Goal: Book appointment/travel/reservation

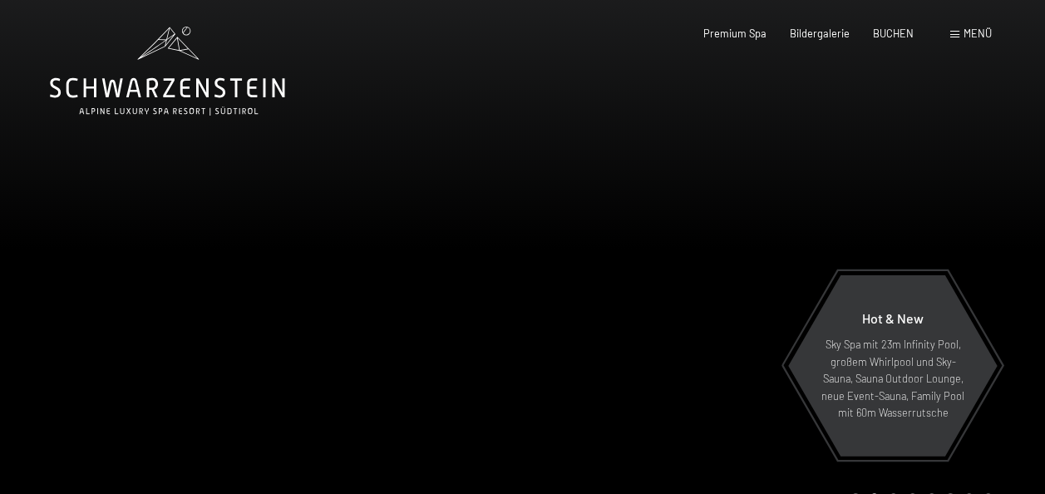
click at [982, 30] on span "Menü" at bounding box center [977, 33] width 28 height 13
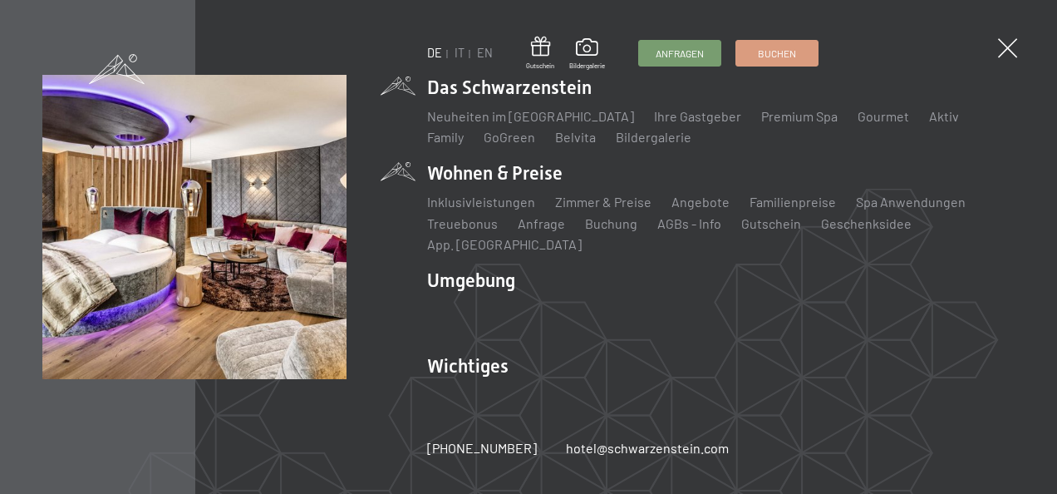
click at [505, 178] on li "Wohnen & Preise Inklusivleistungen Zimmer & Preise Liste Angebote Liste Familie…" at bounding box center [721, 207] width 588 height 94
click at [580, 209] on link "Zimmer & Preise" at bounding box center [603, 202] width 96 height 16
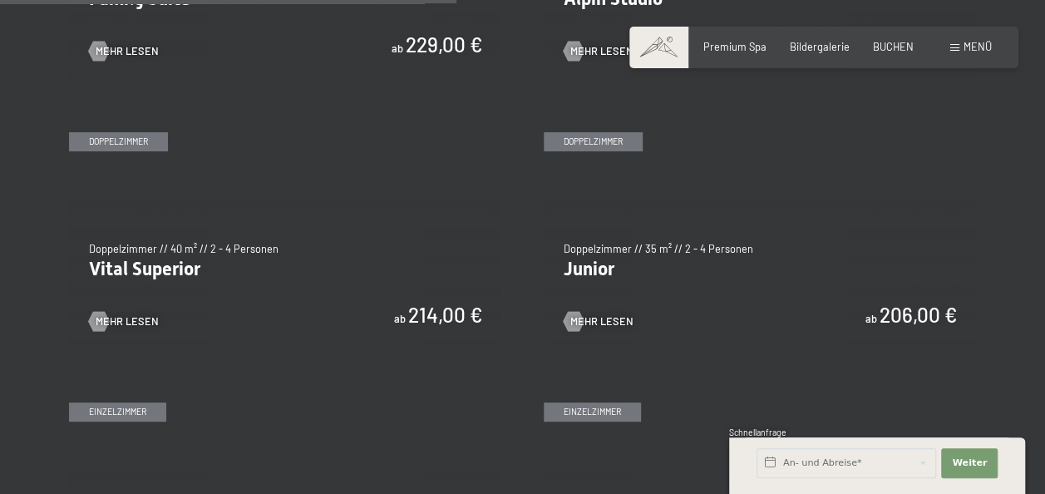
scroll to position [1859, 0]
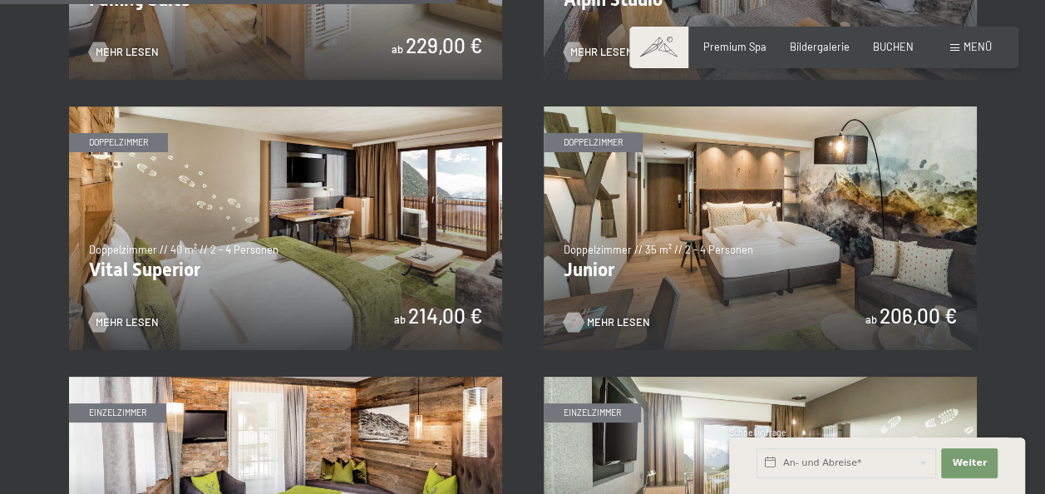
click at [612, 322] on span "Mehr Lesen" at bounding box center [618, 322] width 63 height 15
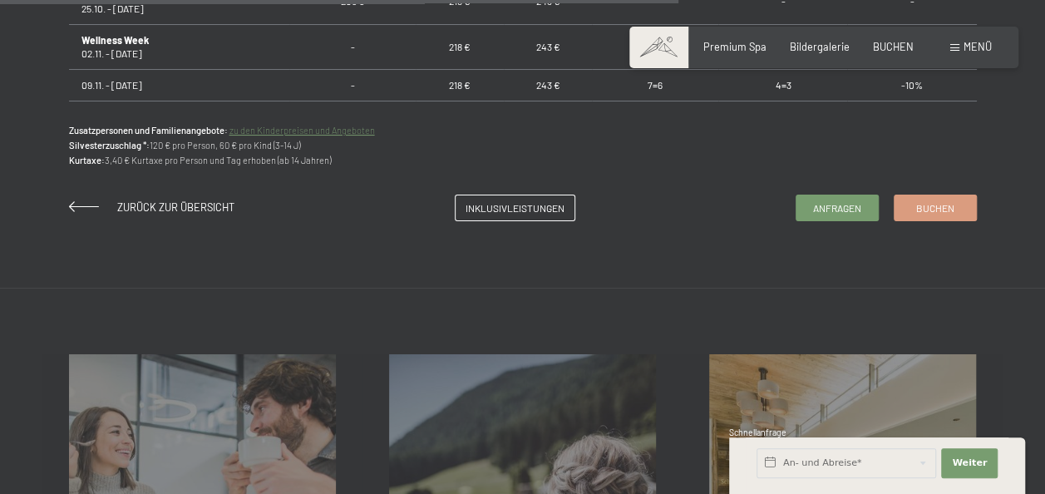
scroll to position [1273, 0]
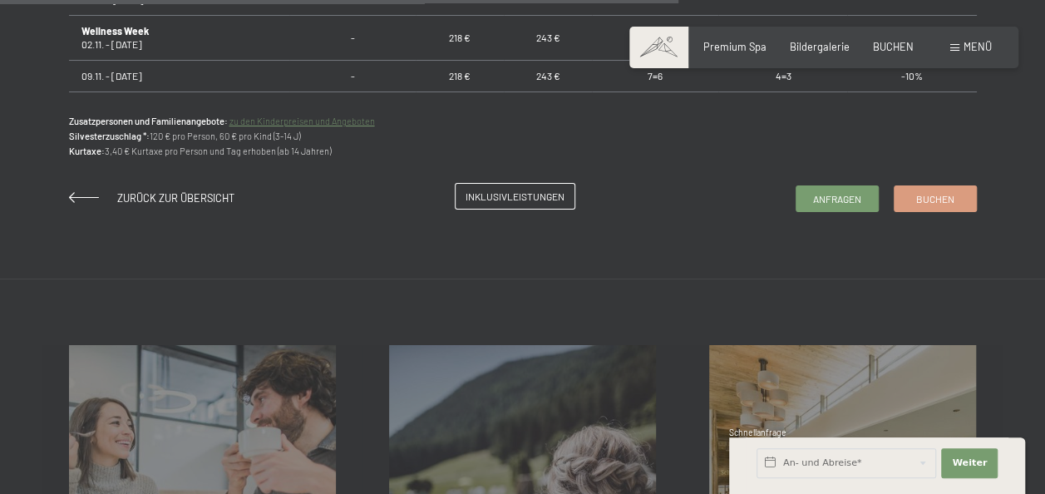
click at [545, 201] on span "Inklusivleistungen" at bounding box center [514, 196] width 99 height 14
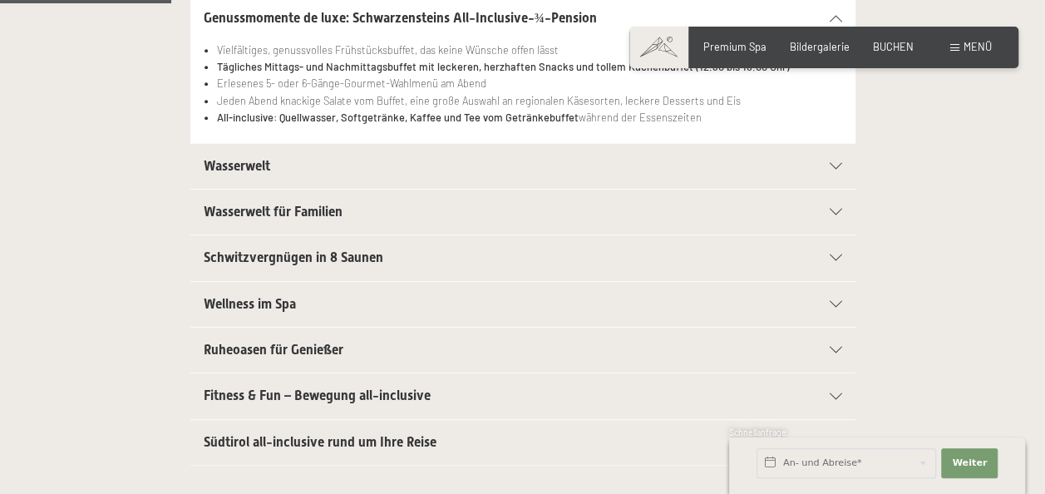
scroll to position [355, 0]
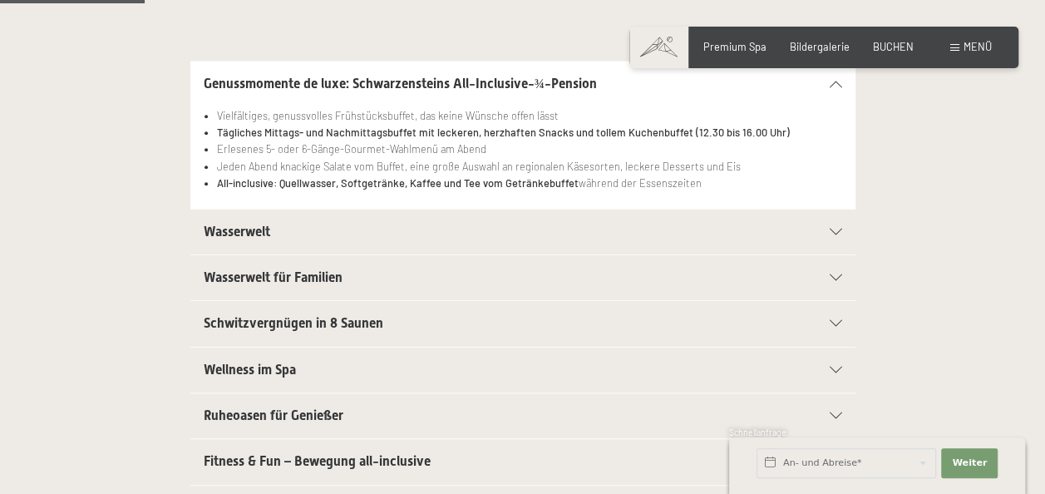
click at [834, 233] on icon at bounding box center [835, 232] width 12 height 7
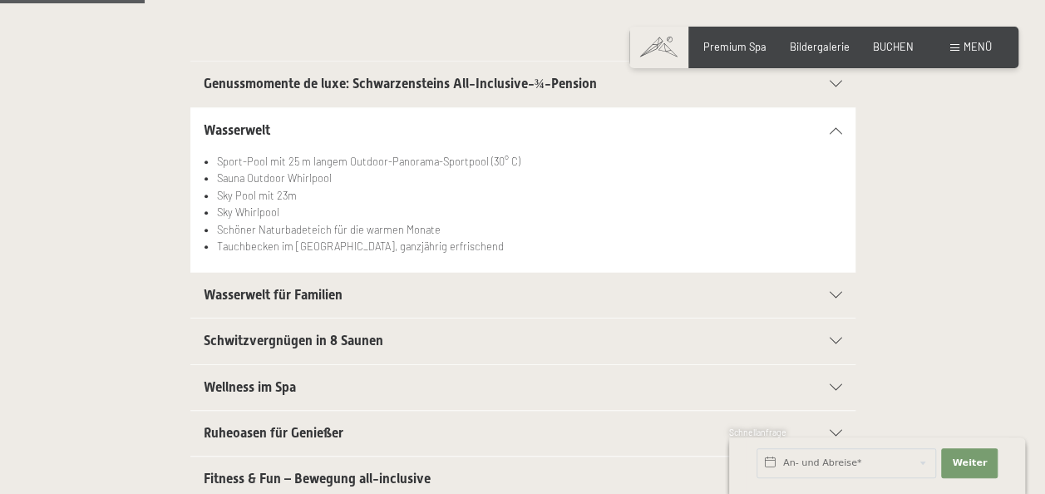
click at [839, 297] on div "Wasserwelt für Familien" at bounding box center [523, 295] width 638 height 45
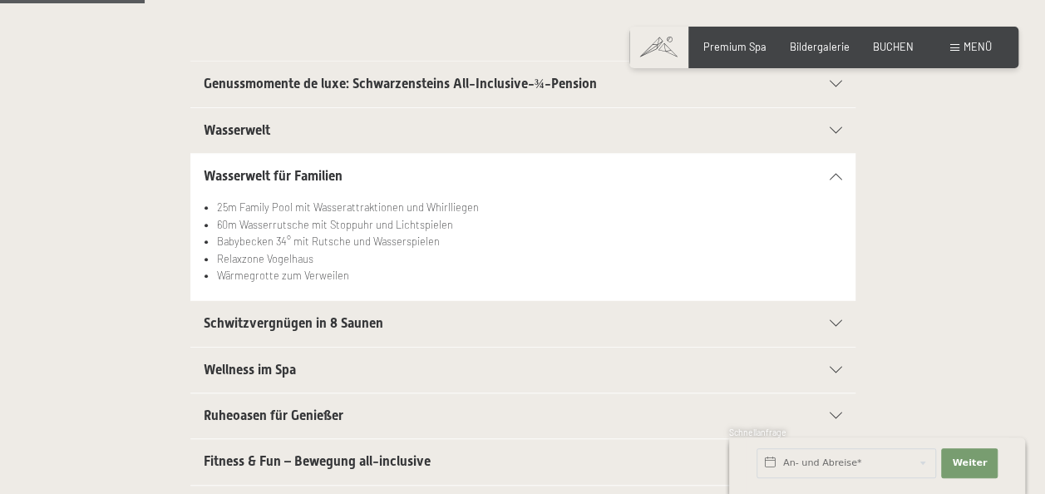
click at [829, 369] on icon at bounding box center [835, 370] width 12 height 7
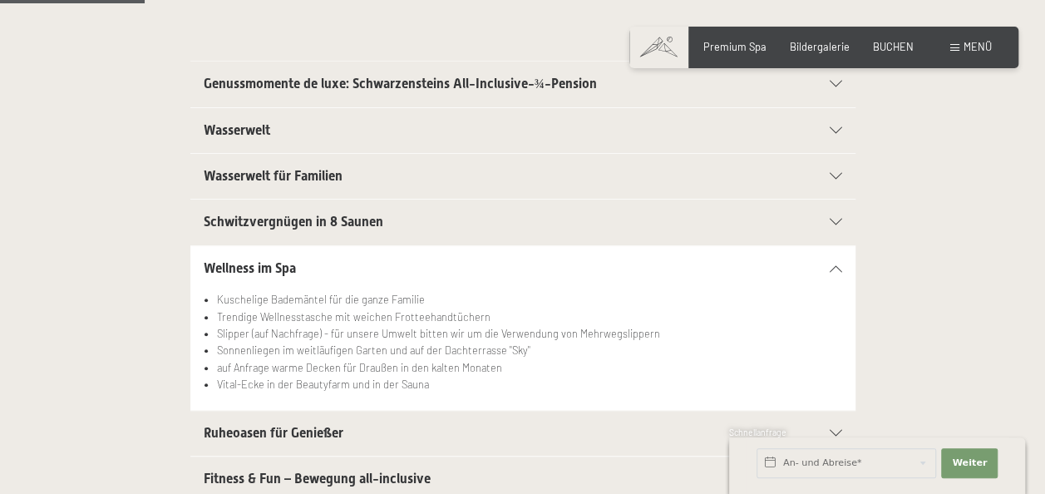
click at [904, 153] on div "Wasserwelt für Familien 25m Family Pool mit Wasserattraktionen und Whirlliegen …" at bounding box center [523, 176] width 908 height 47
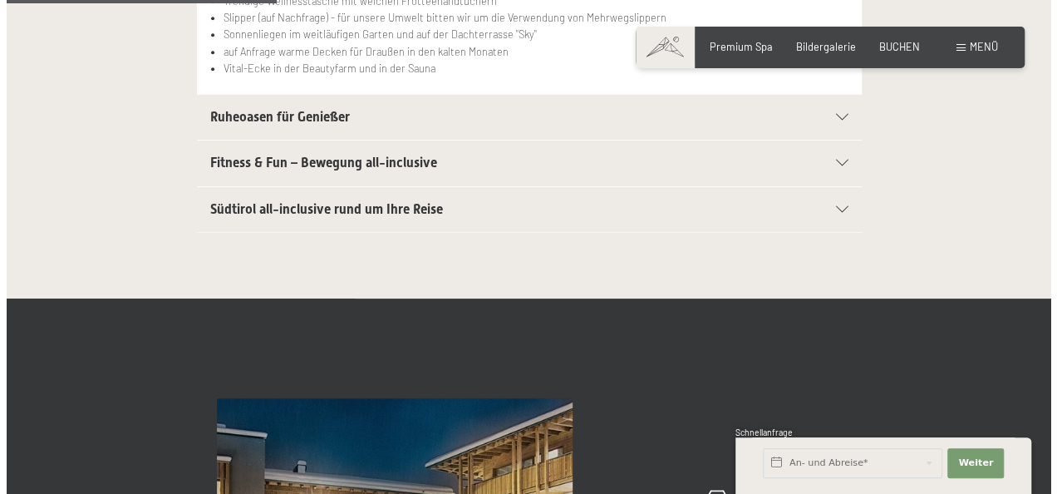
scroll to position [0, 0]
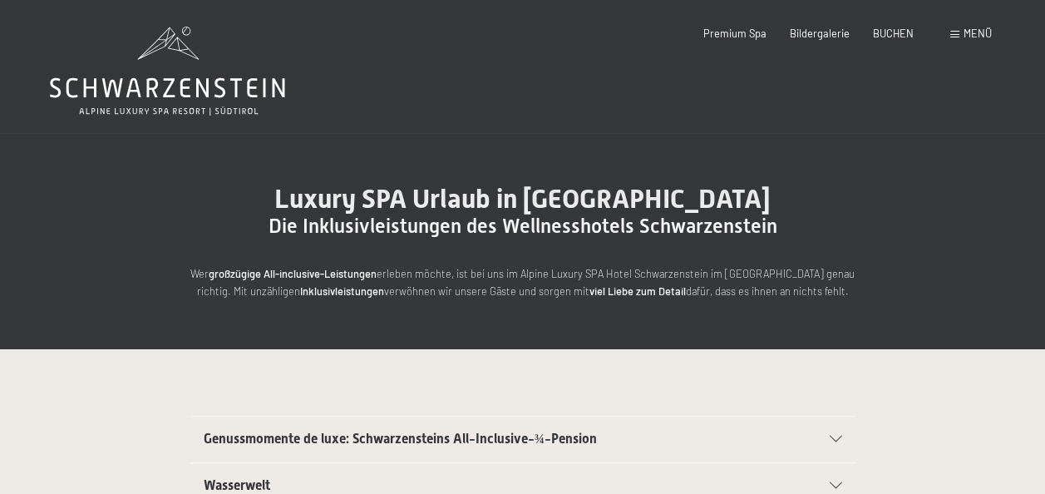
click at [957, 34] on span at bounding box center [954, 34] width 9 height 7
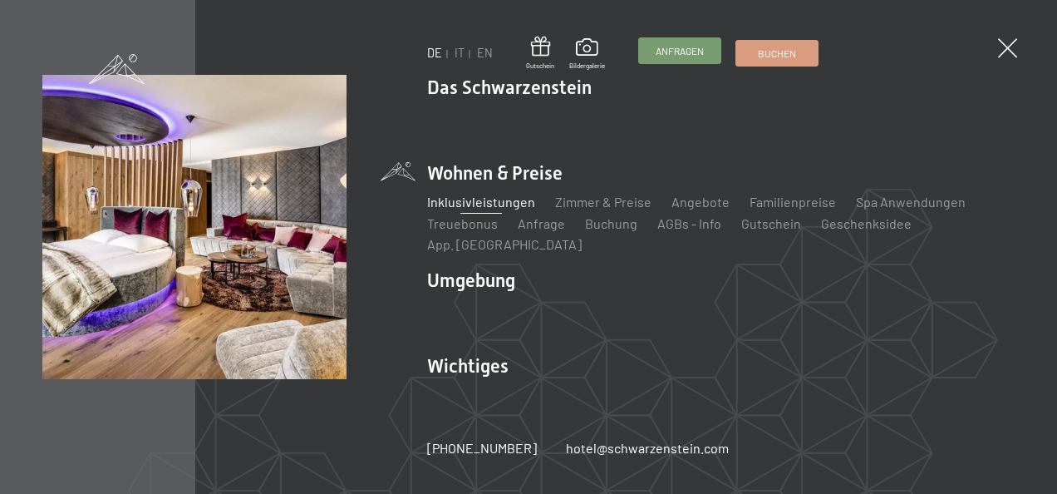
click at [691, 52] on span "Anfragen" at bounding box center [680, 51] width 48 height 14
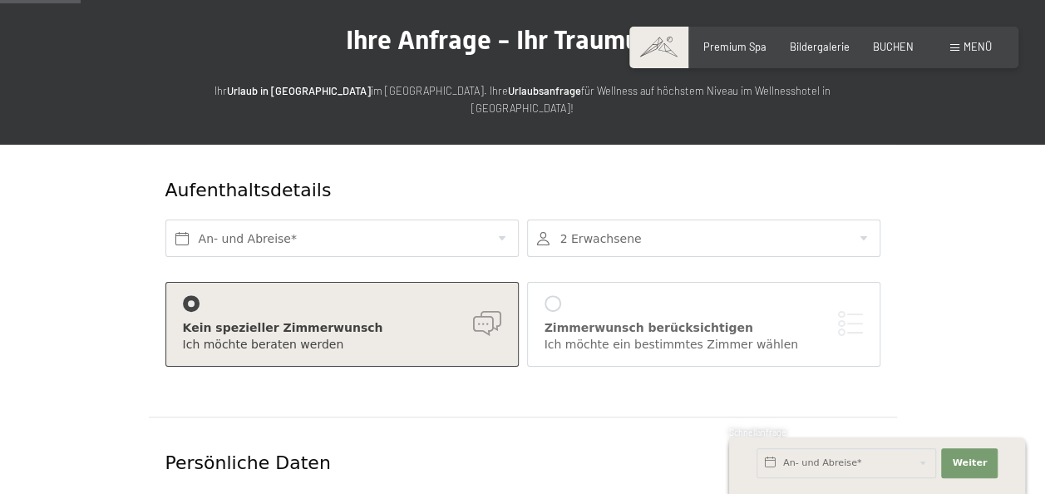
scroll to position [113, 0]
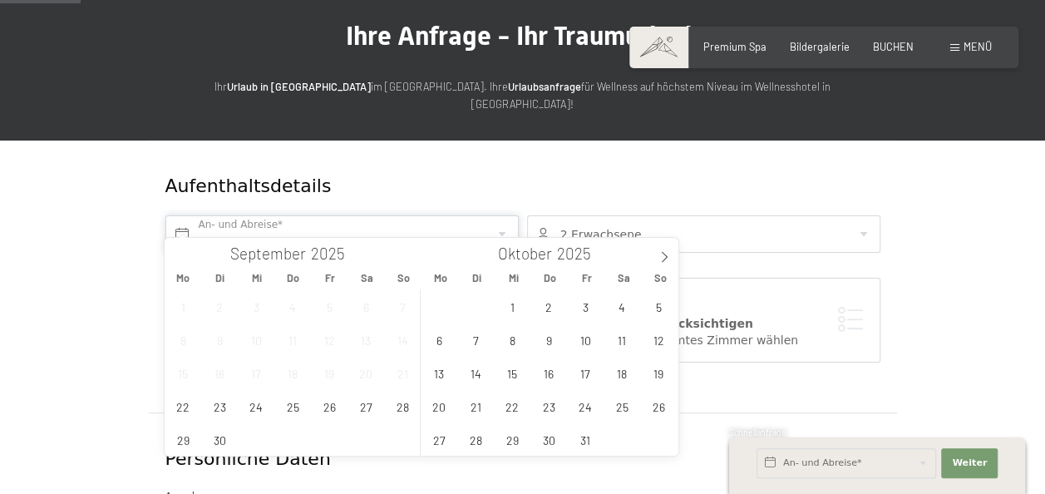
click at [315, 215] on input "text" at bounding box center [341, 233] width 353 height 37
click at [622, 412] on span "25" at bounding box center [622, 406] width 32 height 32
type input "[DATE]"
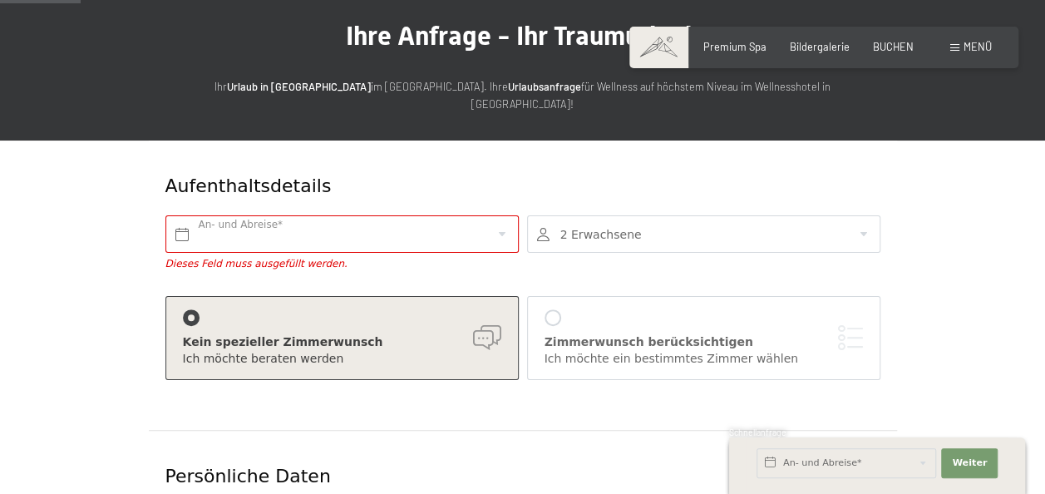
click at [741, 257] on div "2 Erwachsene 2 Erwachsene Älter als 14 Jahre 0 Kinder Bis 14 Jahre Übernehmen" at bounding box center [704, 243] width 362 height 72
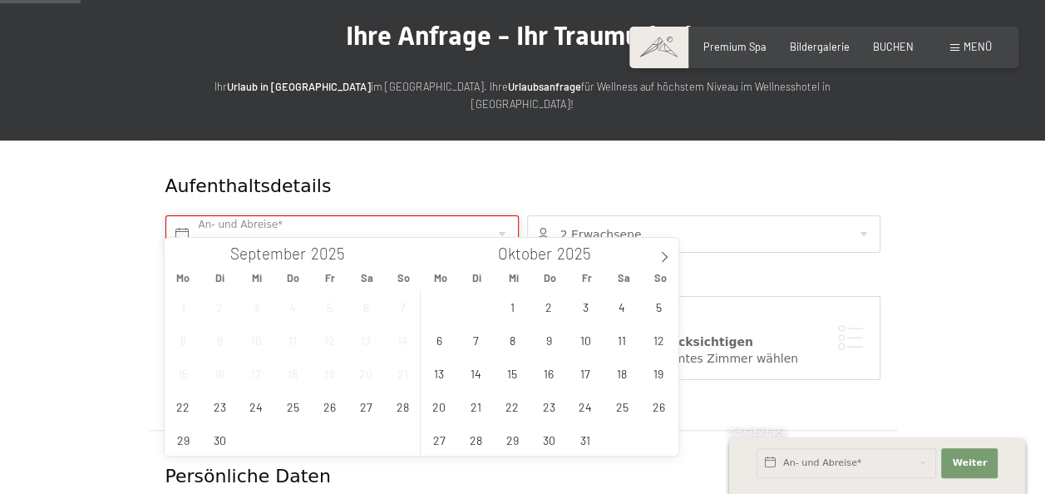
click at [321, 215] on input "text" at bounding box center [341, 233] width 353 height 37
click at [622, 407] on span "25" at bounding box center [622, 406] width 32 height 32
click at [440, 441] on span "27" at bounding box center [439, 439] width 32 height 32
type input "[DATE] - [DATE]"
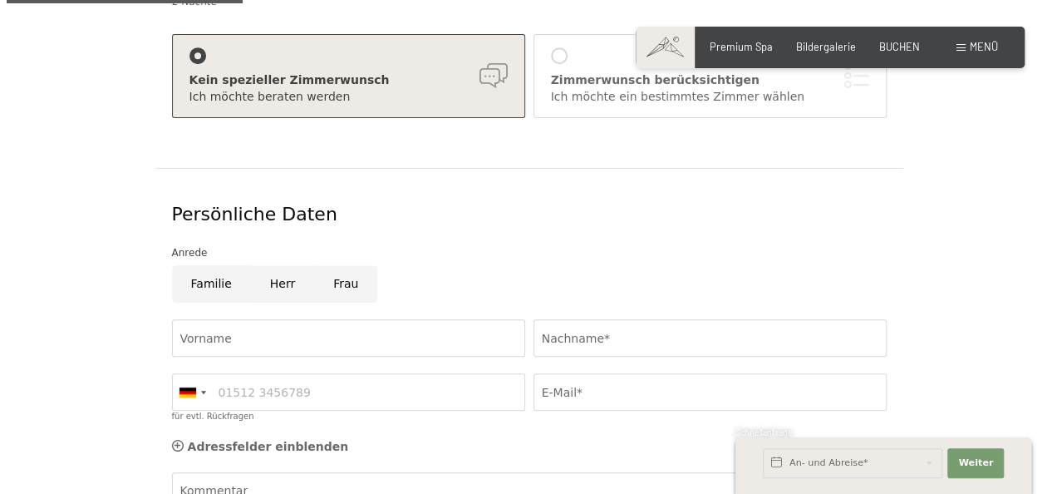
scroll to position [170, 0]
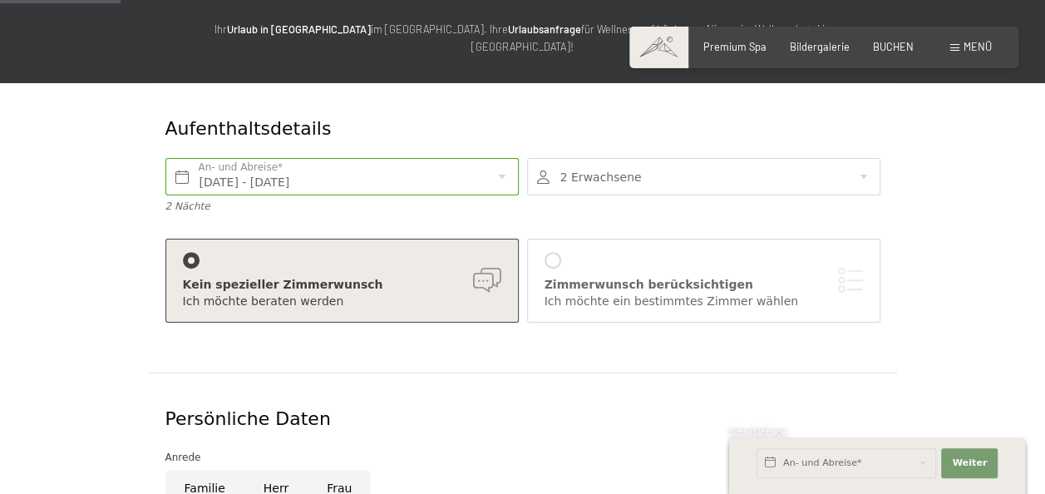
click at [557, 252] on div at bounding box center [552, 260] width 17 height 17
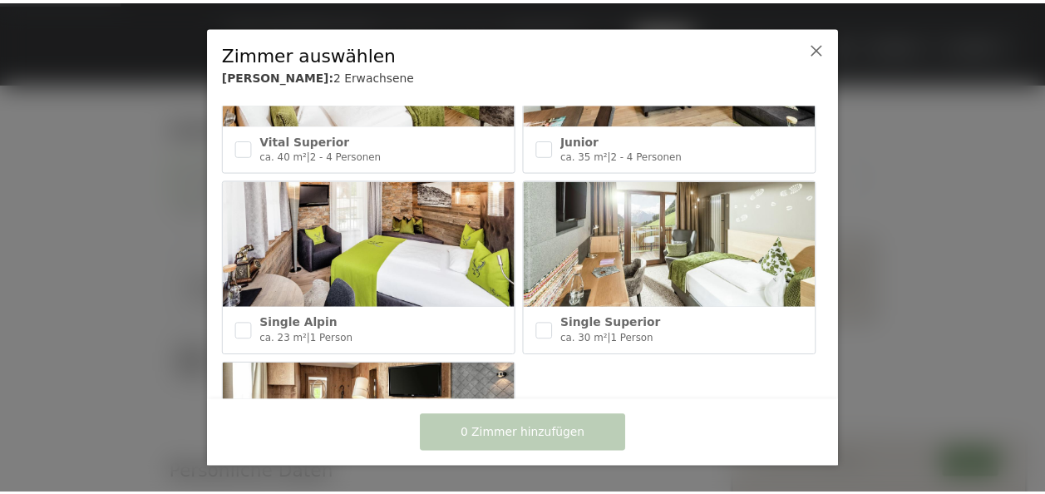
scroll to position [736, 0]
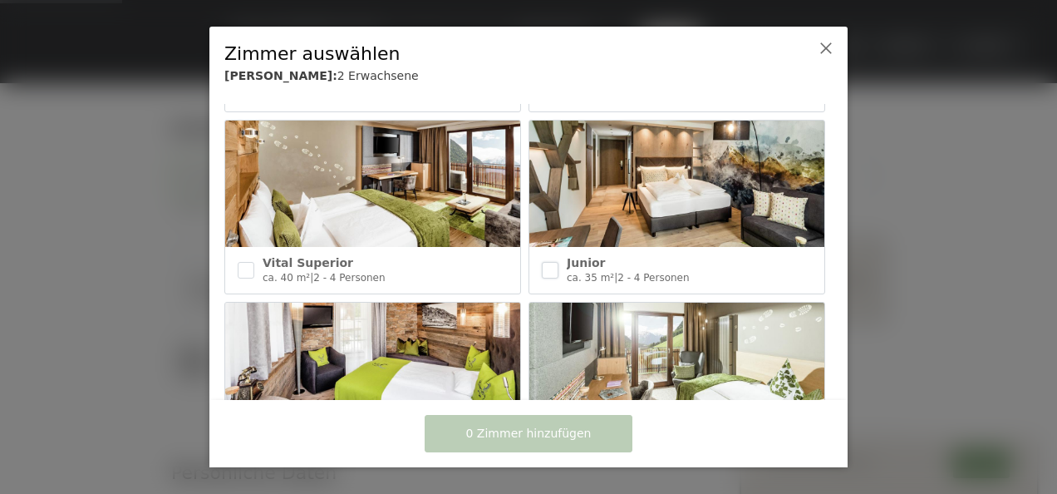
click at [545, 262] on input "checkbox" at bounding box center [550, 270] width 17 height 17
checkbox input "true"
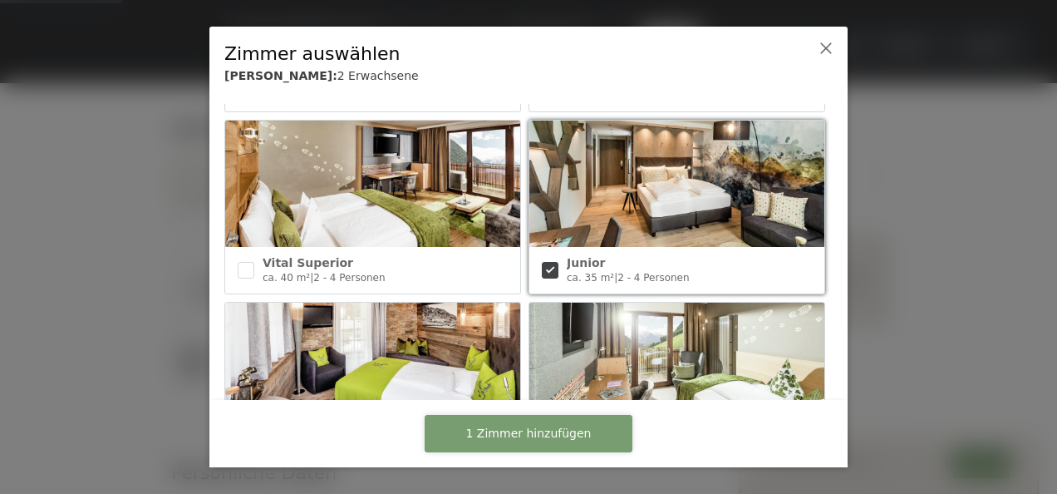
click at [573, 437] on span "1 Zimmer hinzufügen" at bounding box center [528, 434] width 125 height 17
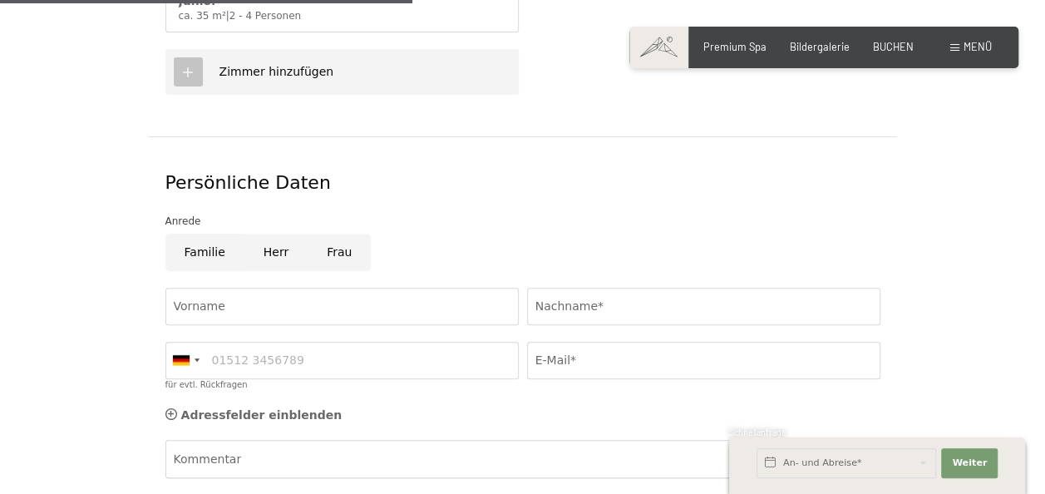
scroll to position [698, 0]
click at [263, 233] on input "Herr" at bounding box center [275, 251] width 63 height 37
radio input "true"
click at [232, 287] on input "Vorname" at bounding box center [341, 305] width 353 height 37
type input "Matthäus"
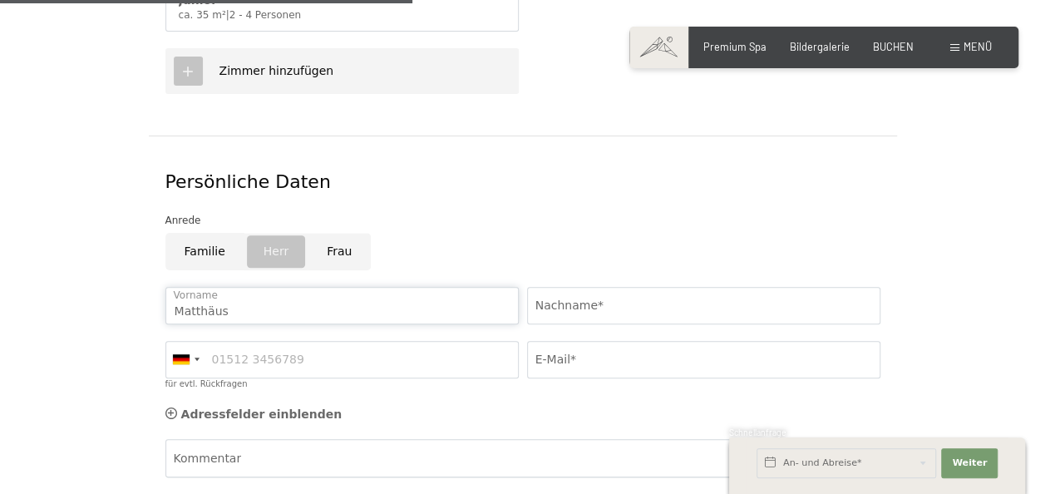
type input "[PERSON_NAME]"
type input "06646136700"
type input "[EMAIL_ADDRESS][PERSON_NAME][DOMAIN_NAME]"
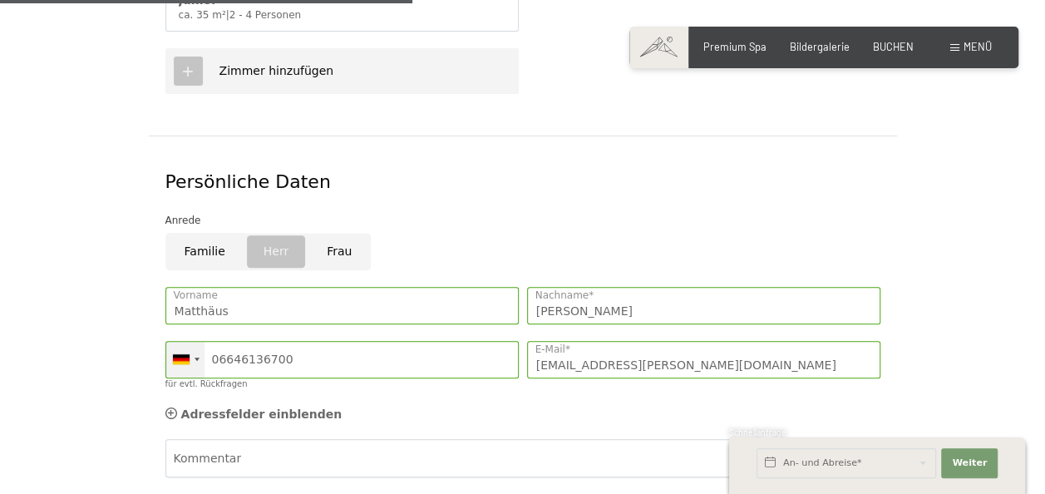
click at [191, 342] on div at bounding box center [185, 360] width 38 height 36
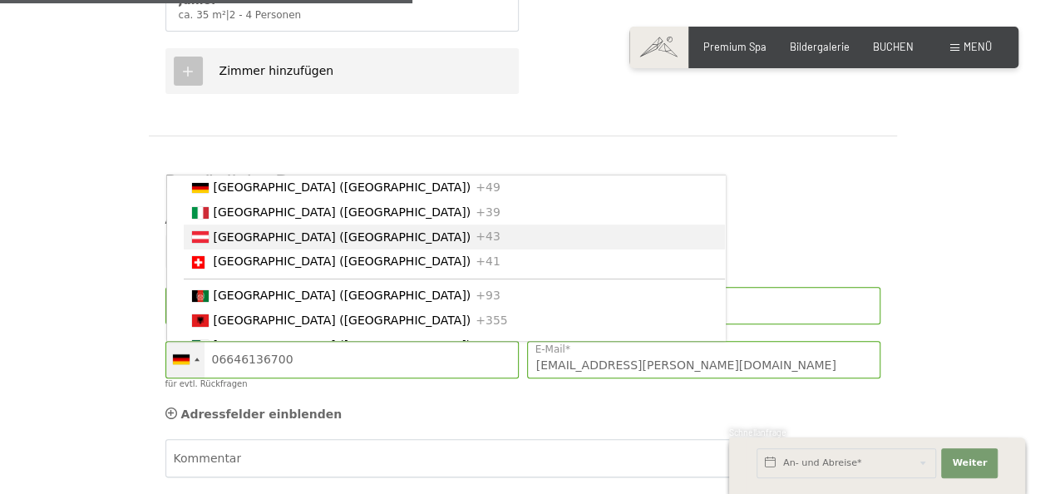
click at [241, 230] on span "[GEOGRAPHIC_DATA] ([GEOGRAPHIC_DATA])" at bounding box center [343, 236] width 258 height 13
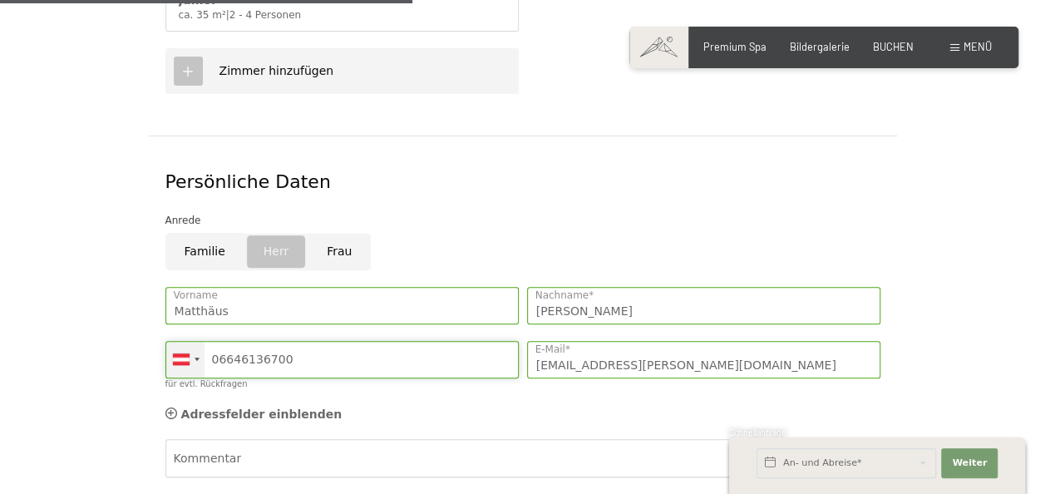
drag, startPoint x: 303, startPoint y: 331, endPoint x: 178, endPoint y: 341, distance: 125.1
click at [178, 341] on div "[GEOGRAPHIC_DATA] ([GEOGRAPHIC_DATA]) +49 [GEOGRAPHIC_DATA] ([GEOGRAPHIC_DATA])…" at bounding box center [341, 359] width 353 height 37
click at [400, 398] on div "Adressfelder einblenden Adressfelder ausblenden" at bounding box center [522, 414] width 723 height 33
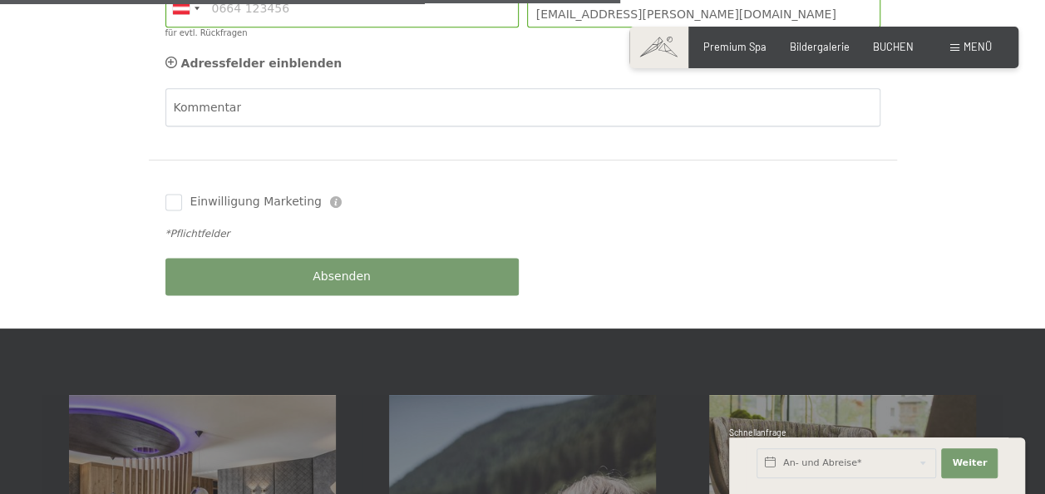
scroll to position [956, 0]
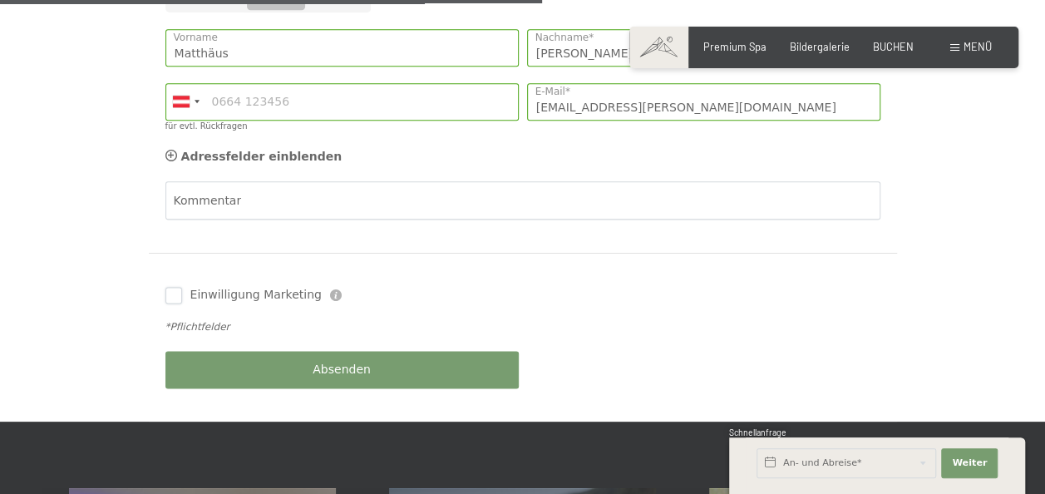
click at [175, 287] on input "Einwilligung Marketing" at bounding box center [173, 295] width 17 height 17
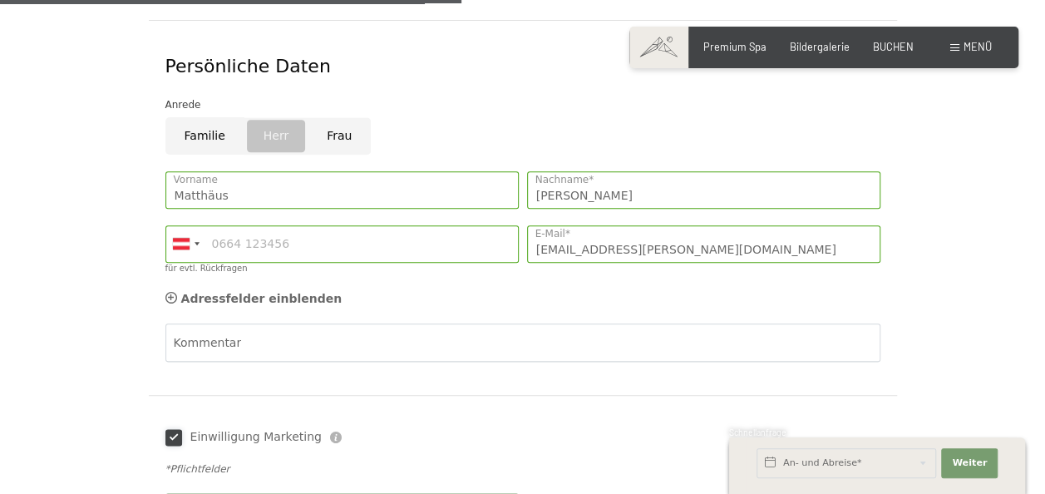
scroll to position [936, 0]
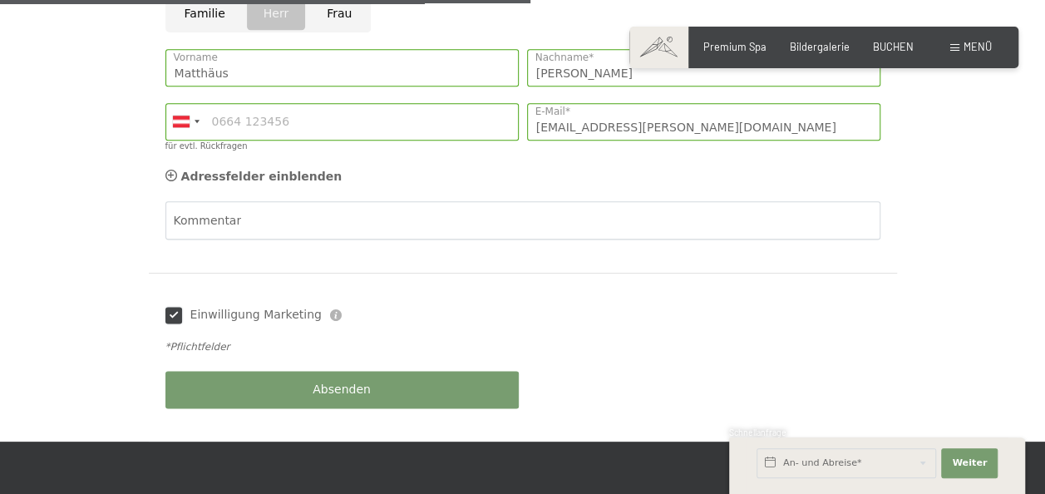
click at [171, 307] on input "Einwilligung Marketing" at bounding box center [173, 315] width 17 height 17
checkbox input "false"
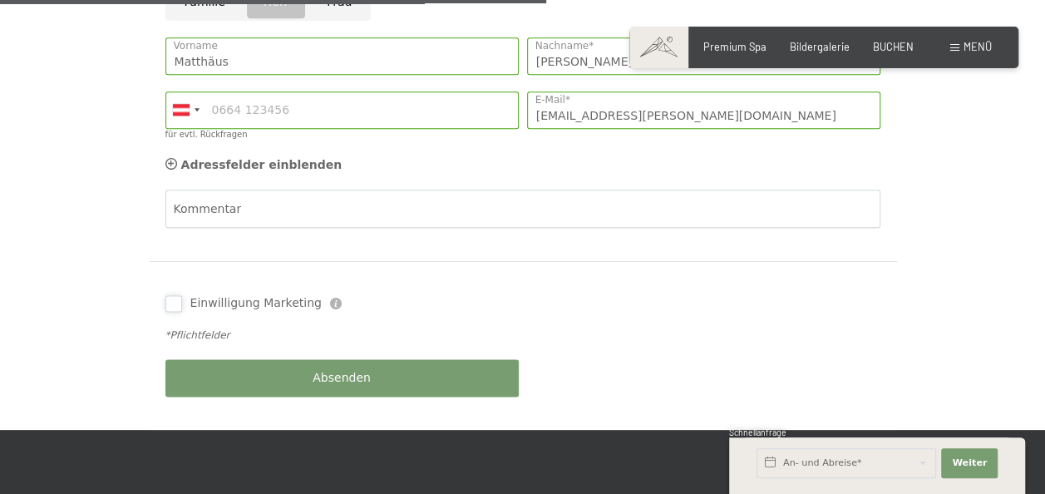
scroll to position [978, 0]
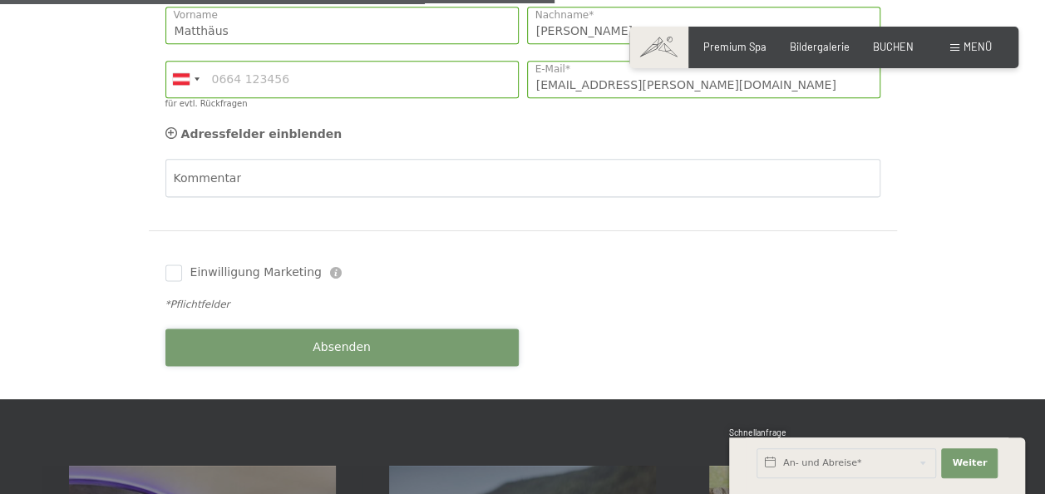
click at [392, 328] on button "Absenden" at bounding box center [341, 346] width 353 height 37
